Goal: Ask a question

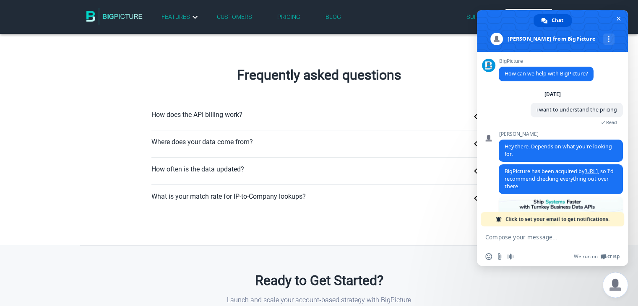
scroll to position [102, 0]
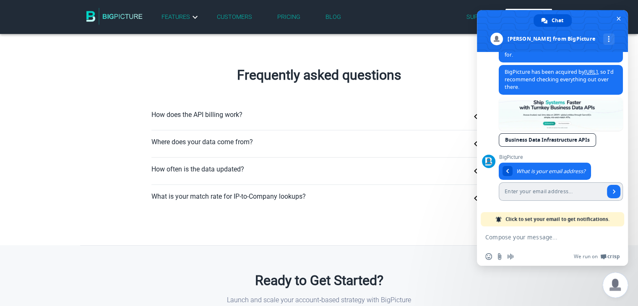
click at [530, 191] on input "Enter your email address..." at bounding box center [552, 192] width 106 height 18
type input "[EMAIL_ADDRESS][DOMAIN_NAME]"
click at [612, 190] on span "Send" at bounding box center [614, 192] width 4 height 4
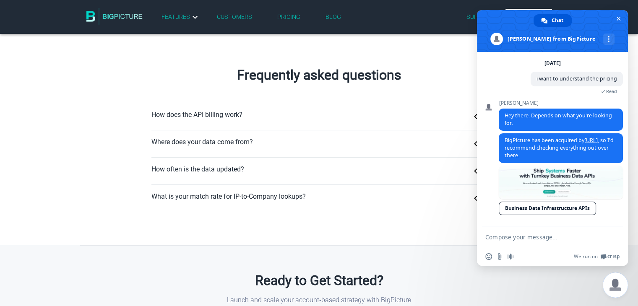
click at [524, 239] on textarea "Compose your message..." at bounding box center [544, 238] width 116 height 8
click at [507, 236] on textarea "Compose your message..." at bounding box center [544, 238] width 116 height 8
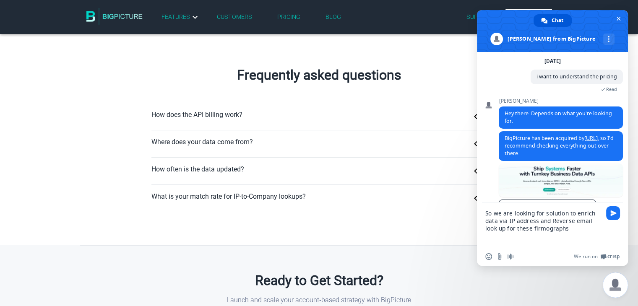
paste textarea "company_name, industry, employee_range, geo."
type textarea "So we are looking for solution to enrich data via IP address and Reverse email …"
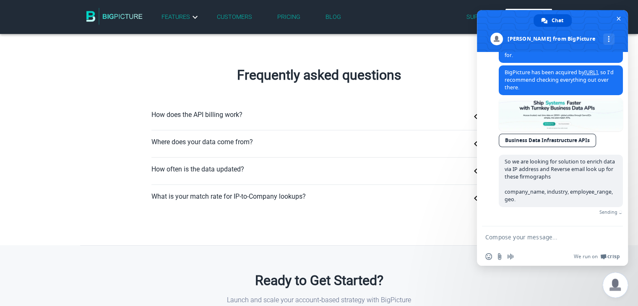
scroll to position [94, 0]
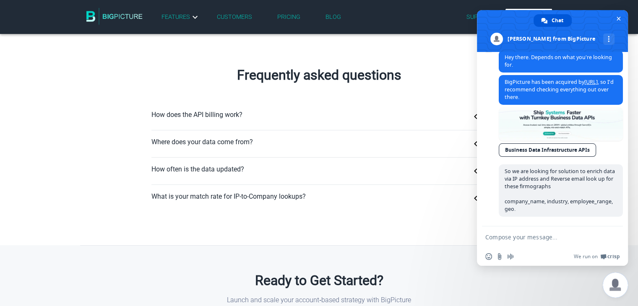
click at [492, 240] on textarea "Compose your message..." at bounding box center [544, 238] width 116 height 8
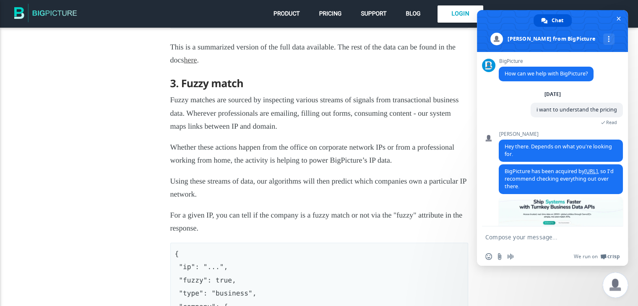
scroll to position [94, 0]
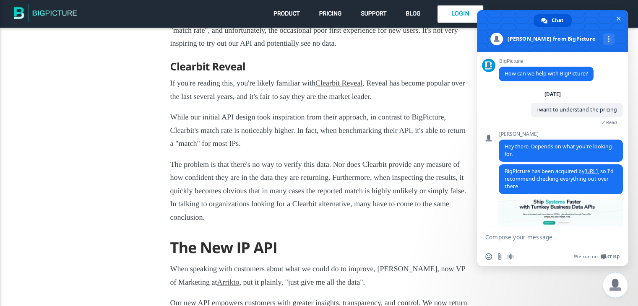
scroll to position [94, 0]
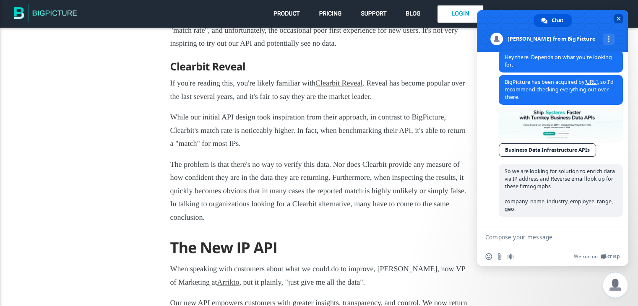
click at [614, 17] on span "Close chat" at bounding box center [618, 18] width 9 height 9
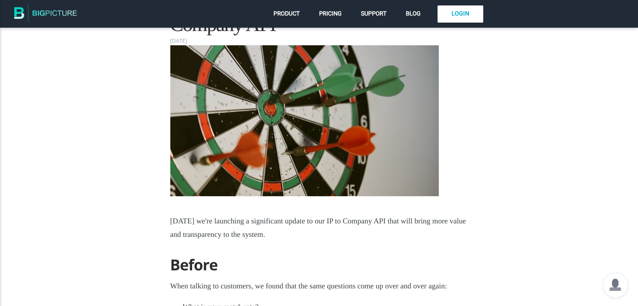
scroll to position [84, 0]
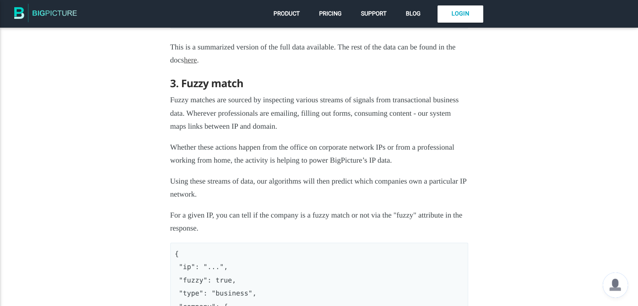
scroll to position [94, 0]
